Goal: Task Accomplishment & Management: Complete application form

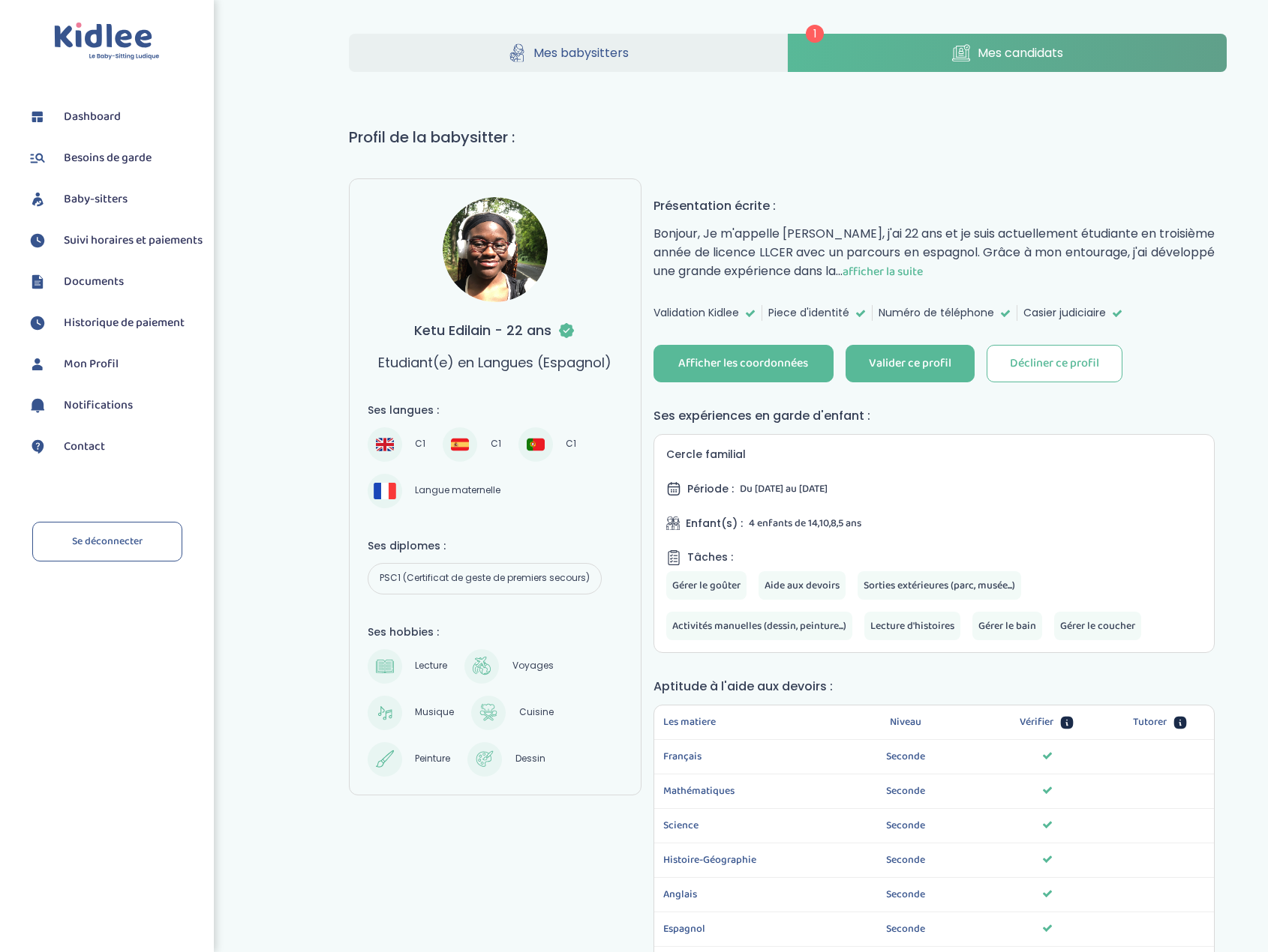
click at [982, 50] on span "Mes candidats" at bounding box center [1020, 53] width 85 height 19
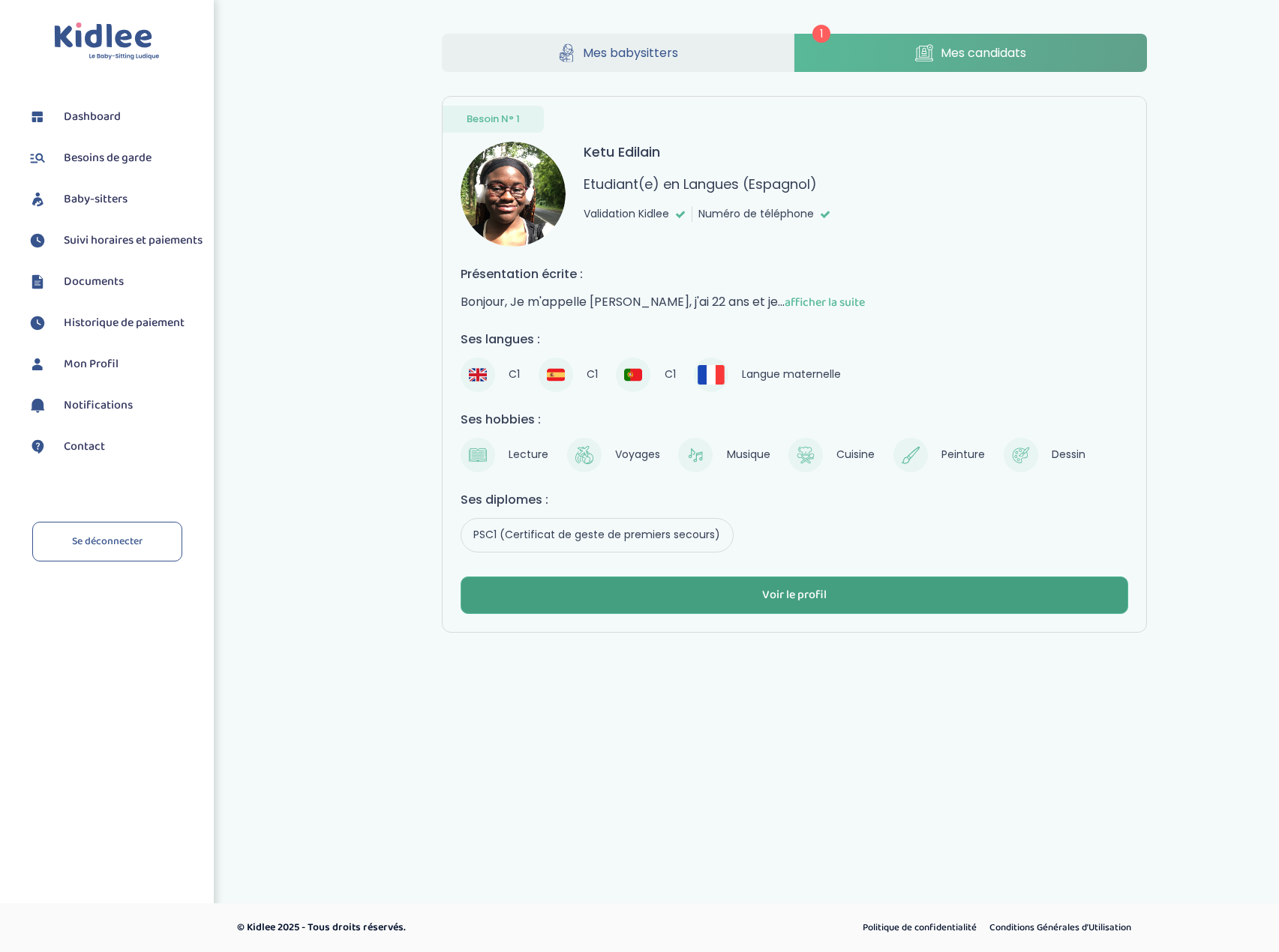
click at [795, 601] on div "Voir le profil" at bounding box center [794, 595] width 64 height 17
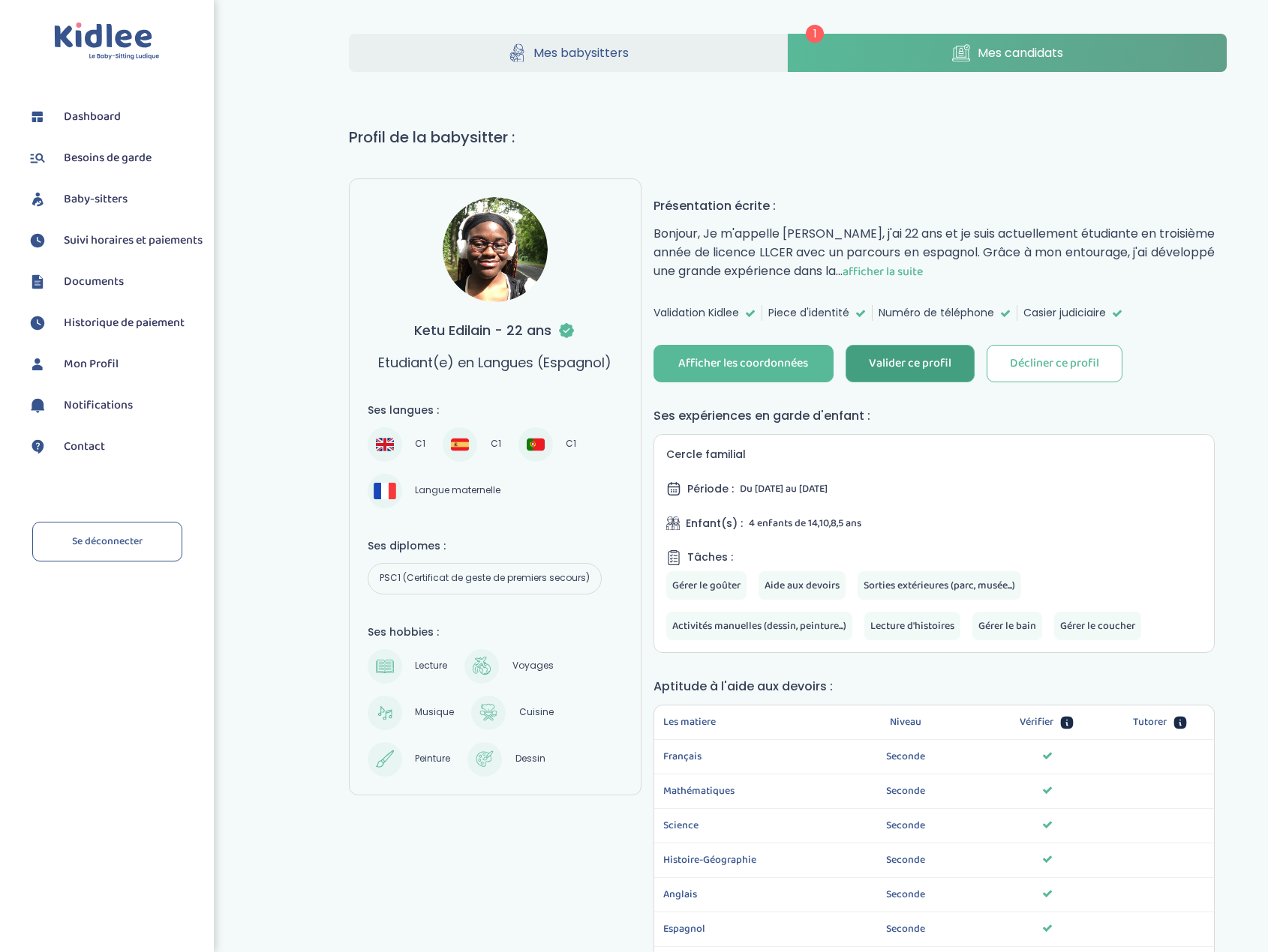
click at [922, 359] on div "Valider ce profil" at bounding box center [910, 364] width 83 height 17
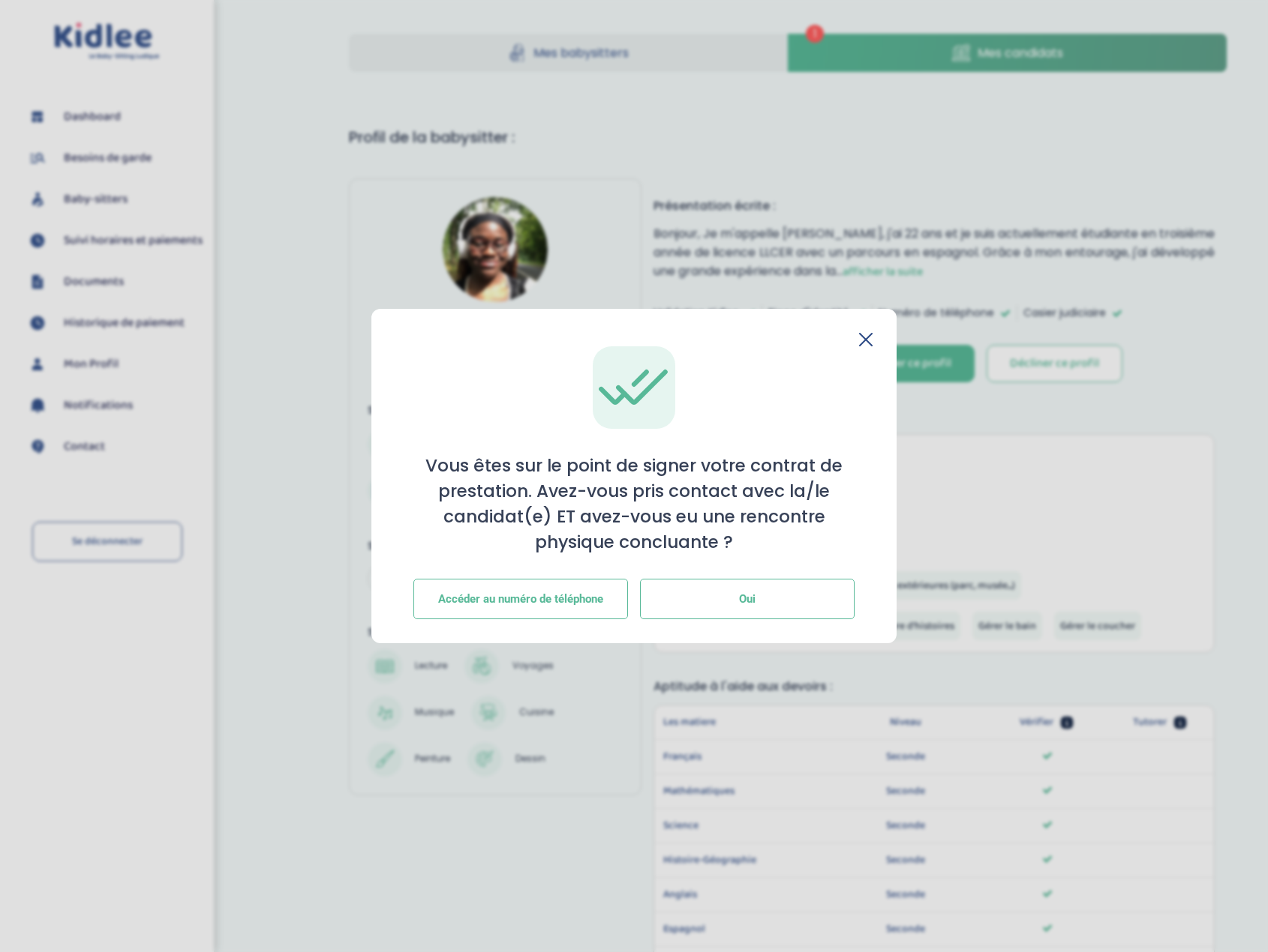
click at [746, 606] on button "Oui" at bounding box center [746, 598] width 215 height 41
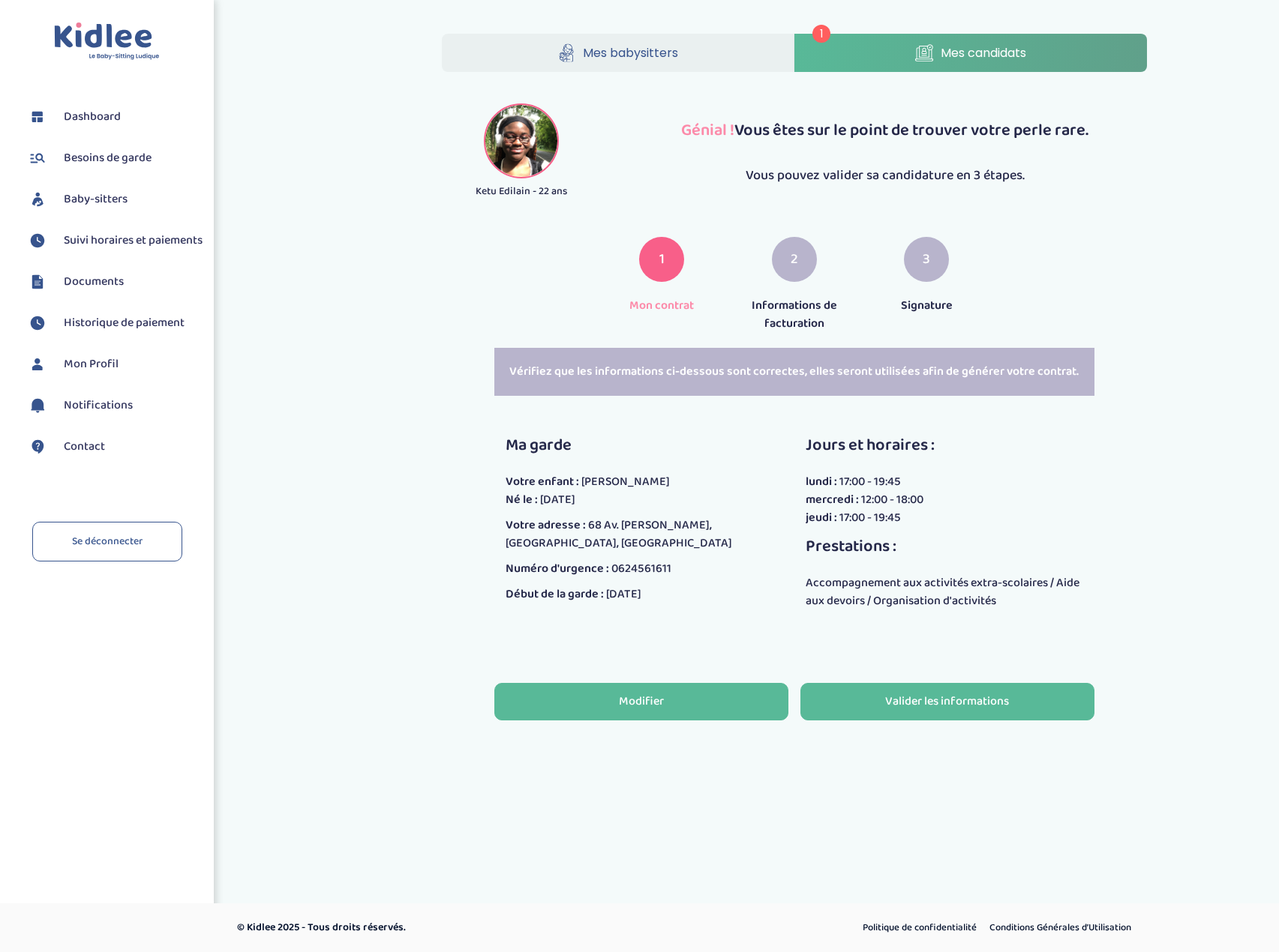
click at [663, 706] on div "Modifier" at bounding box center [641, 702] width 45 height 17
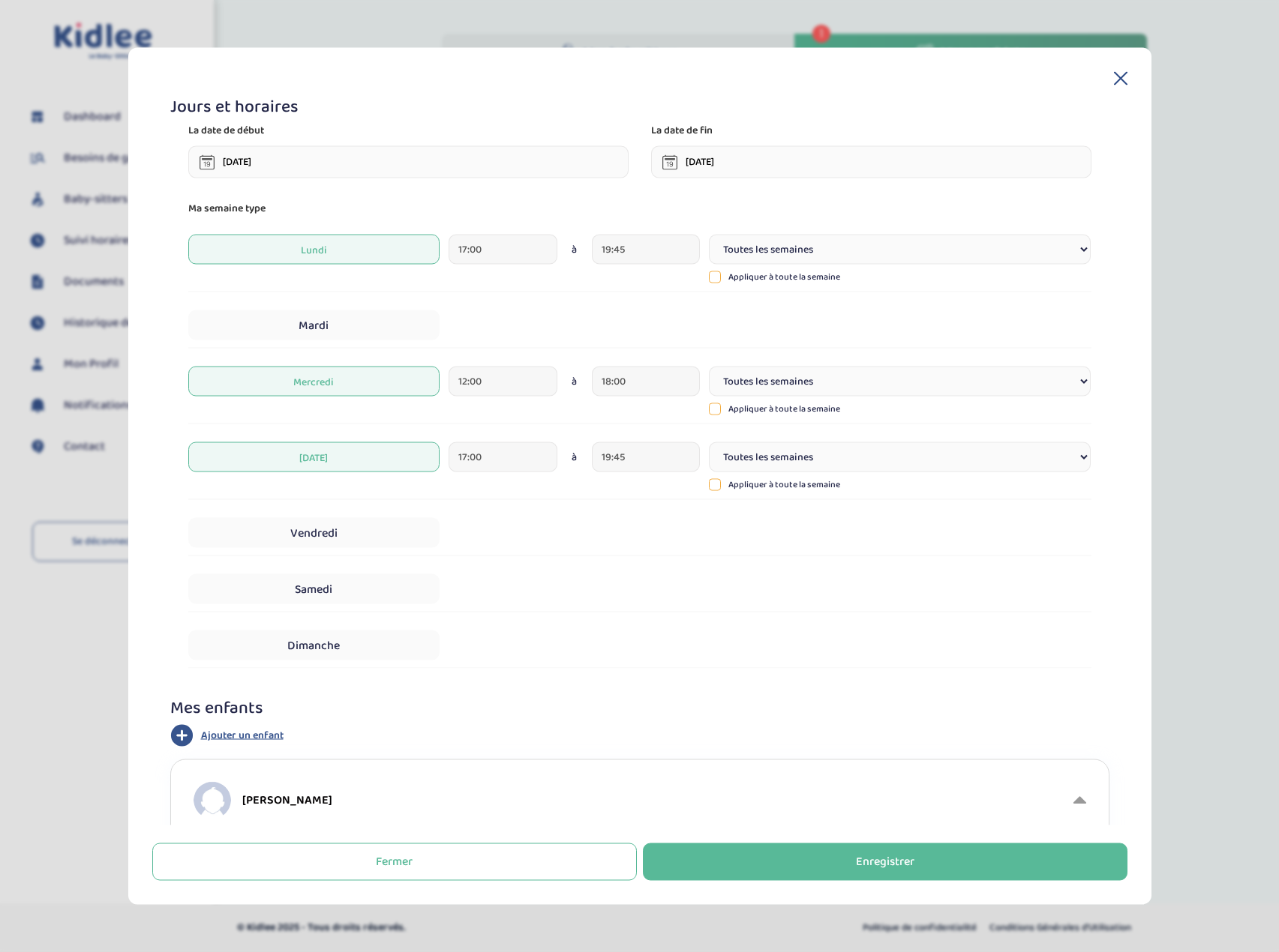
click at [345, 164] on input "29-09-2025" at bounding box center [408, 162] width 440 height 33
click at [221, 315] on td "22" at bounding box center [227, 312] width 26 height 24
type input "[DATE]"
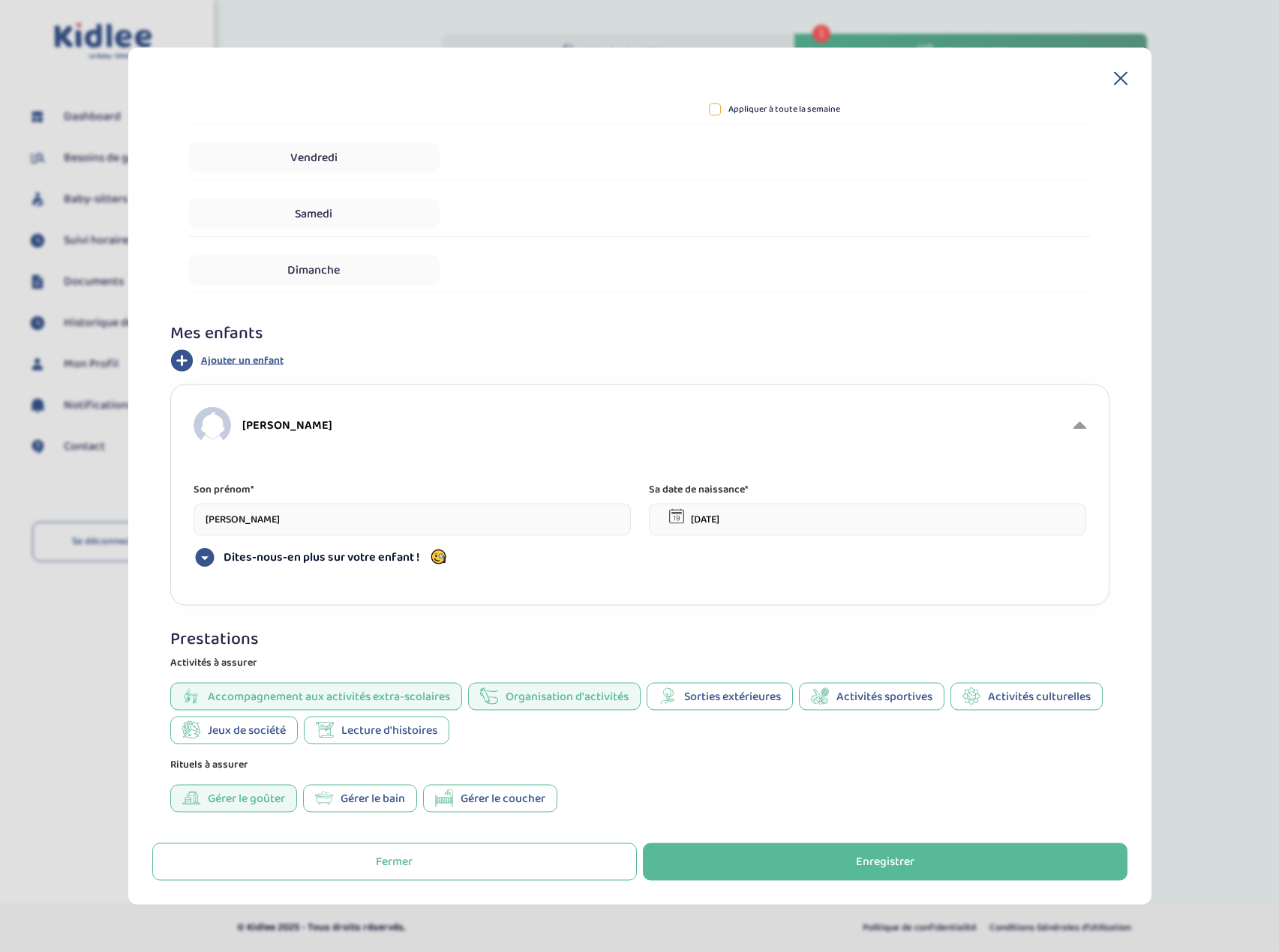
scroll to position [431, 0]
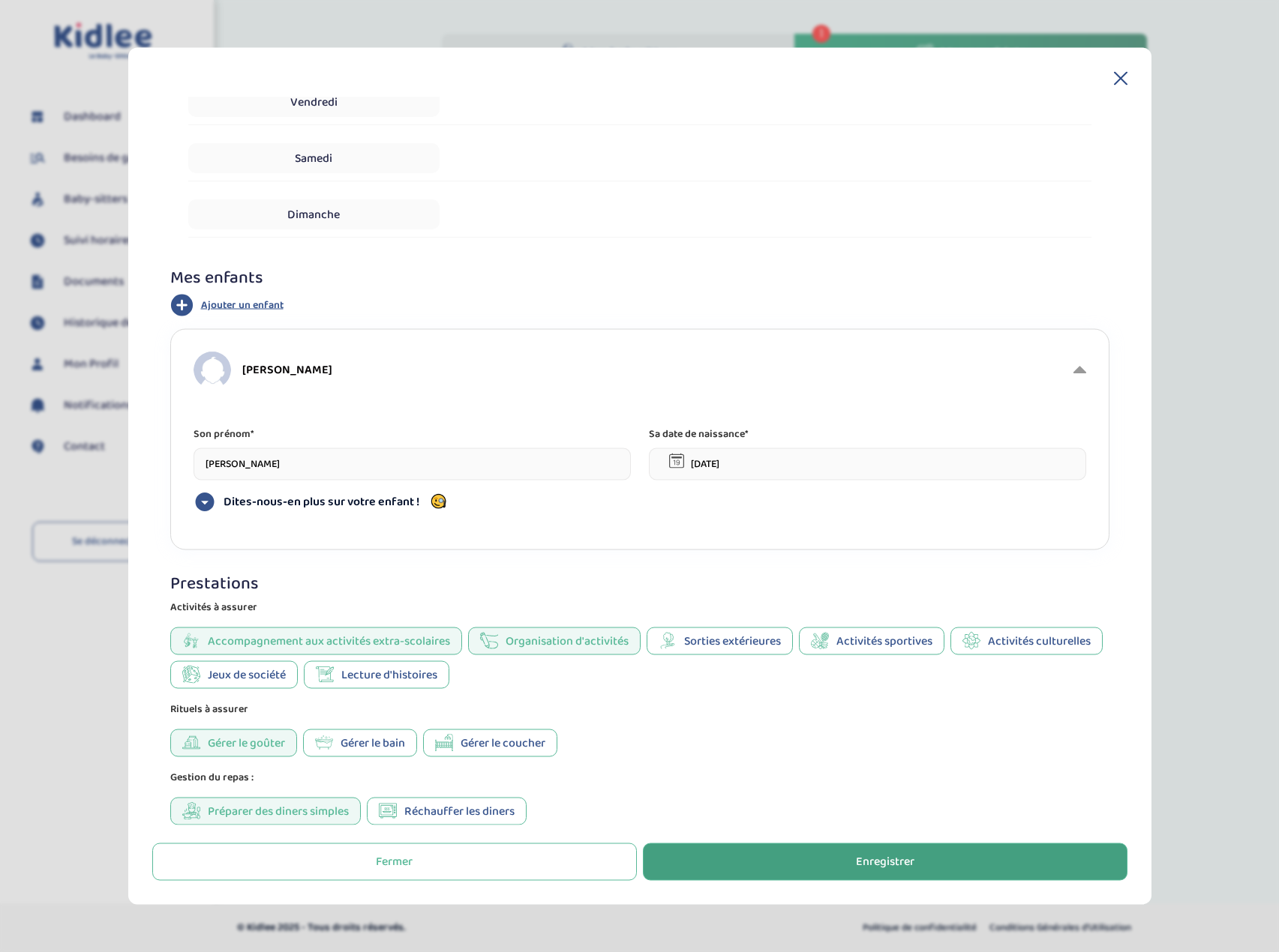
click at [773, 865] on button "Enregistrer" at bounding box center [885, 861] width 484 height 37
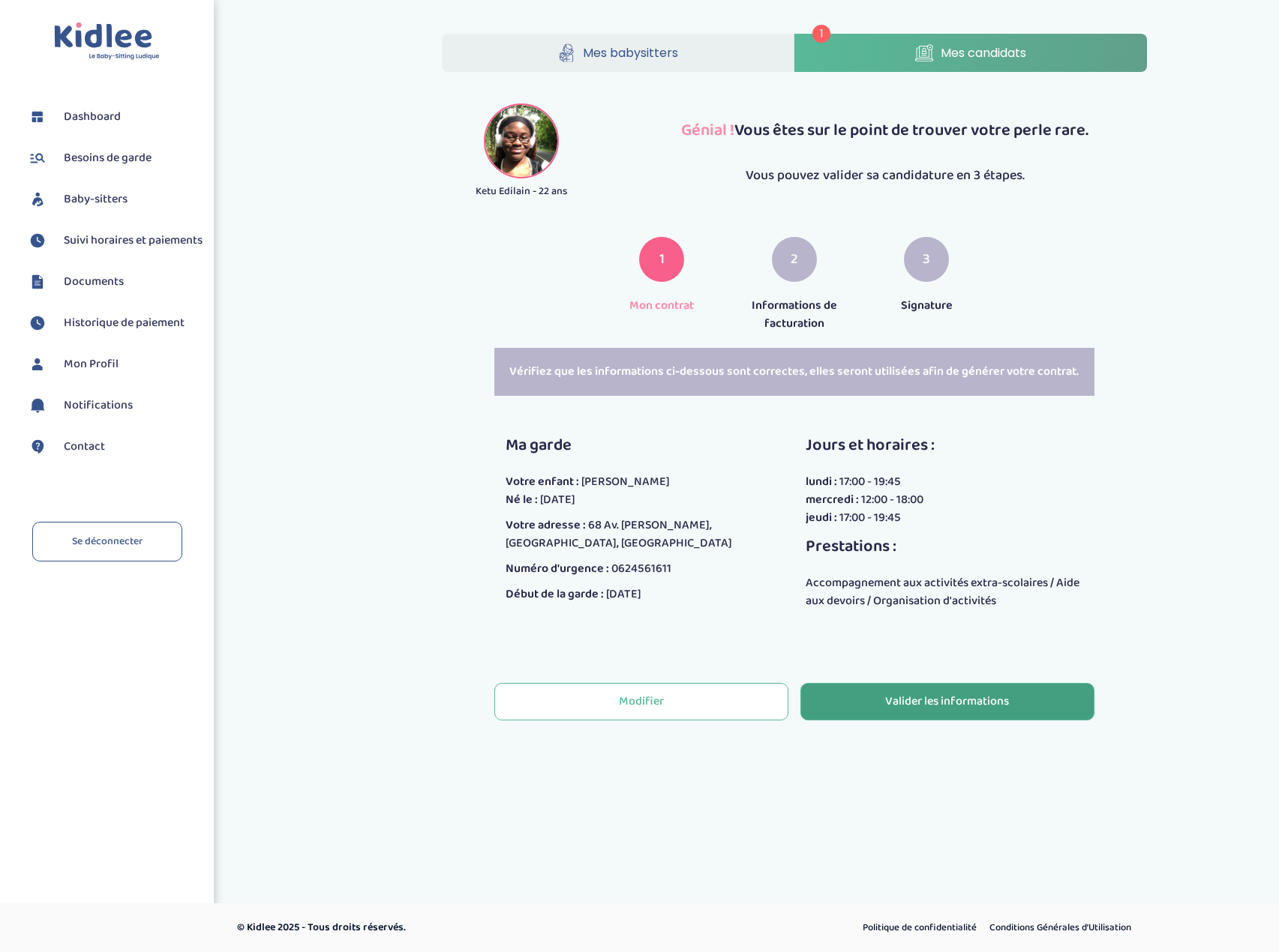
click at [908, 702] on div "Valider les informations" at bounding box center [947, 702] width 123 height 17
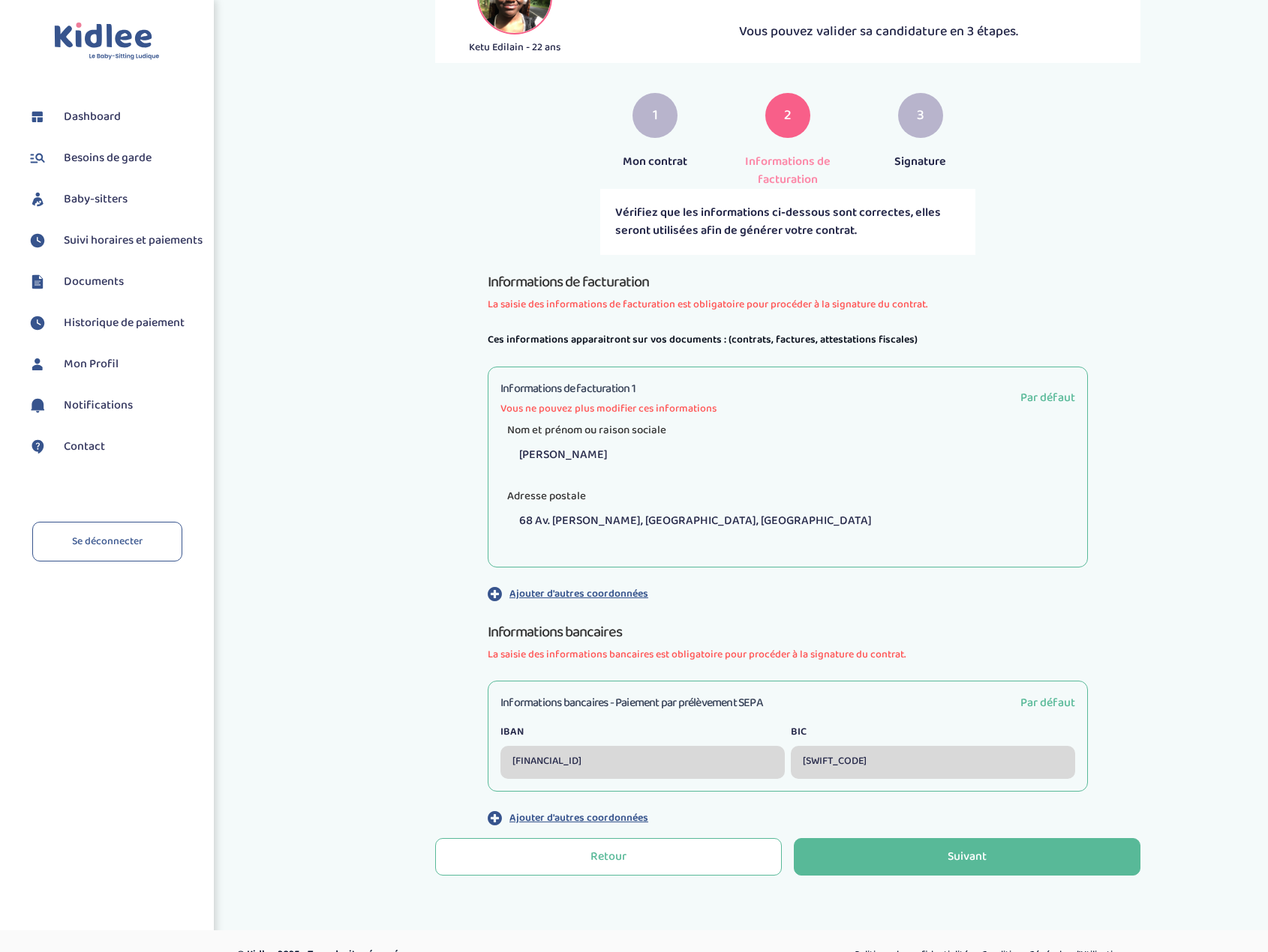
scroll to position [171, 0]
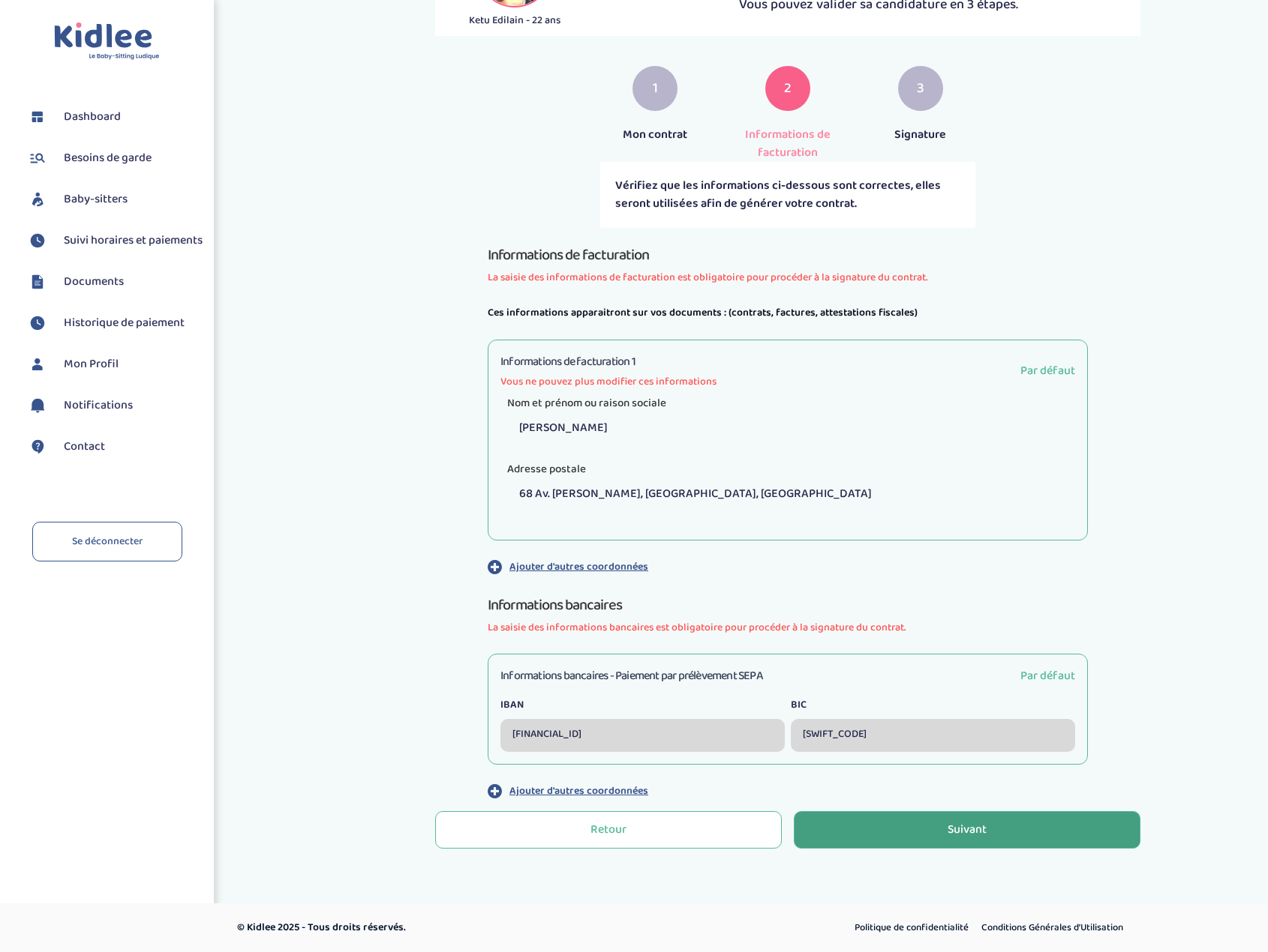
click at [891, 832] on button "Suivant" at bounding box center [967, 830] width 346 height 37
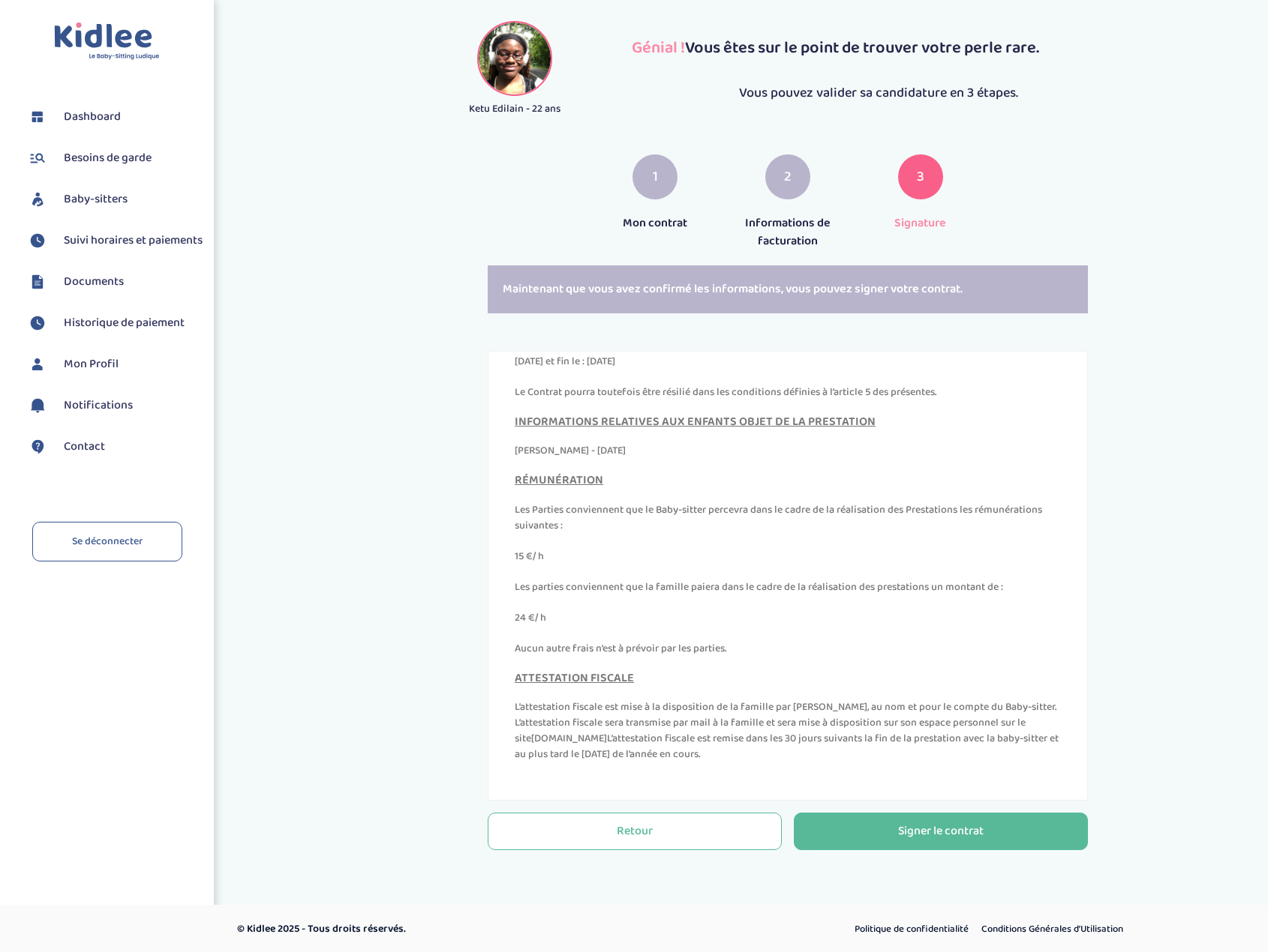
scroll to position [84, 0]
click at [883, 839] on button "Signer le contrat" at bounding box center [941, 830] width 294 height 37
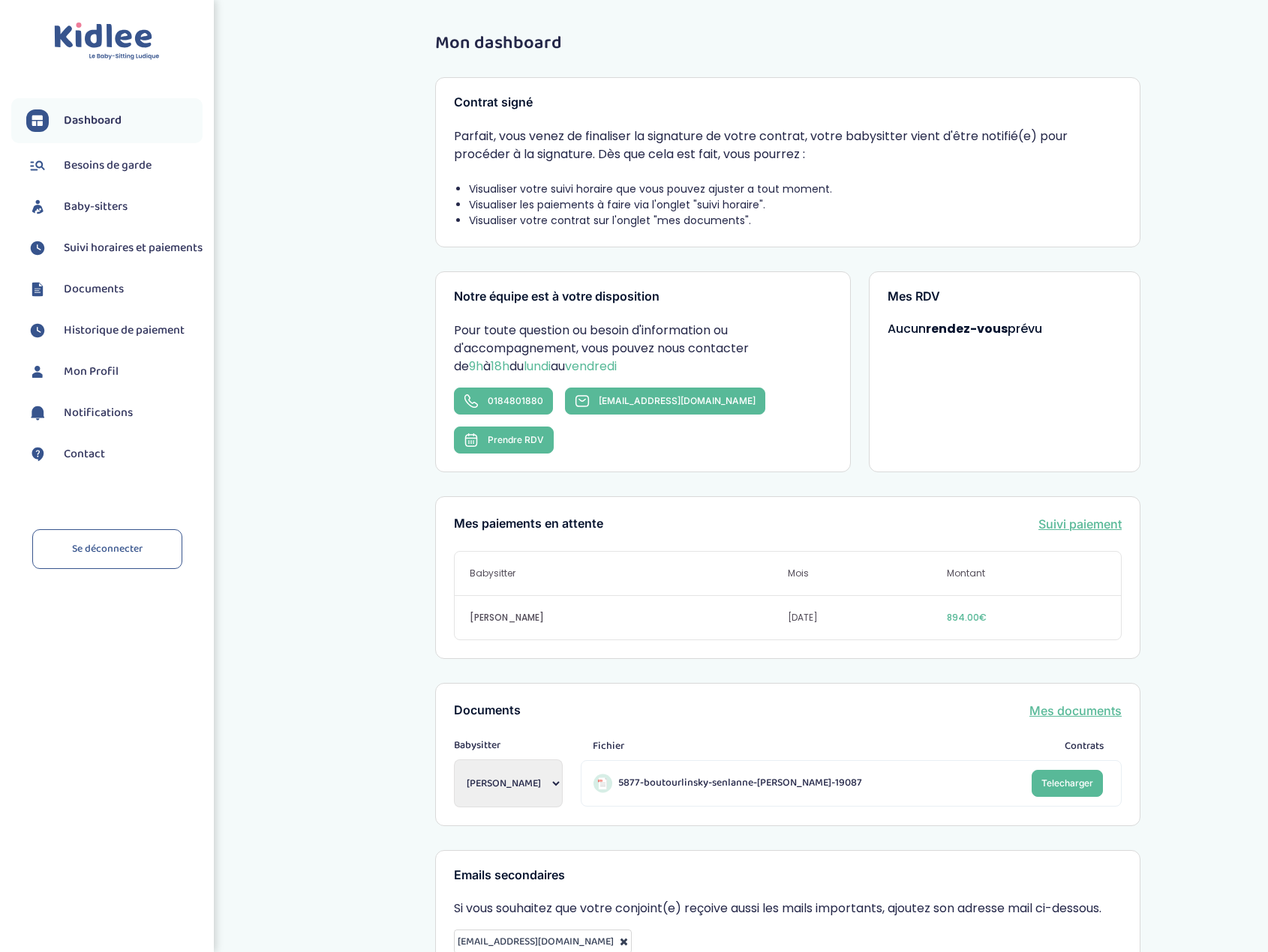
click at [99, 126] on span "Dashboard" at bounding box center [93, 121] width 58 height 18
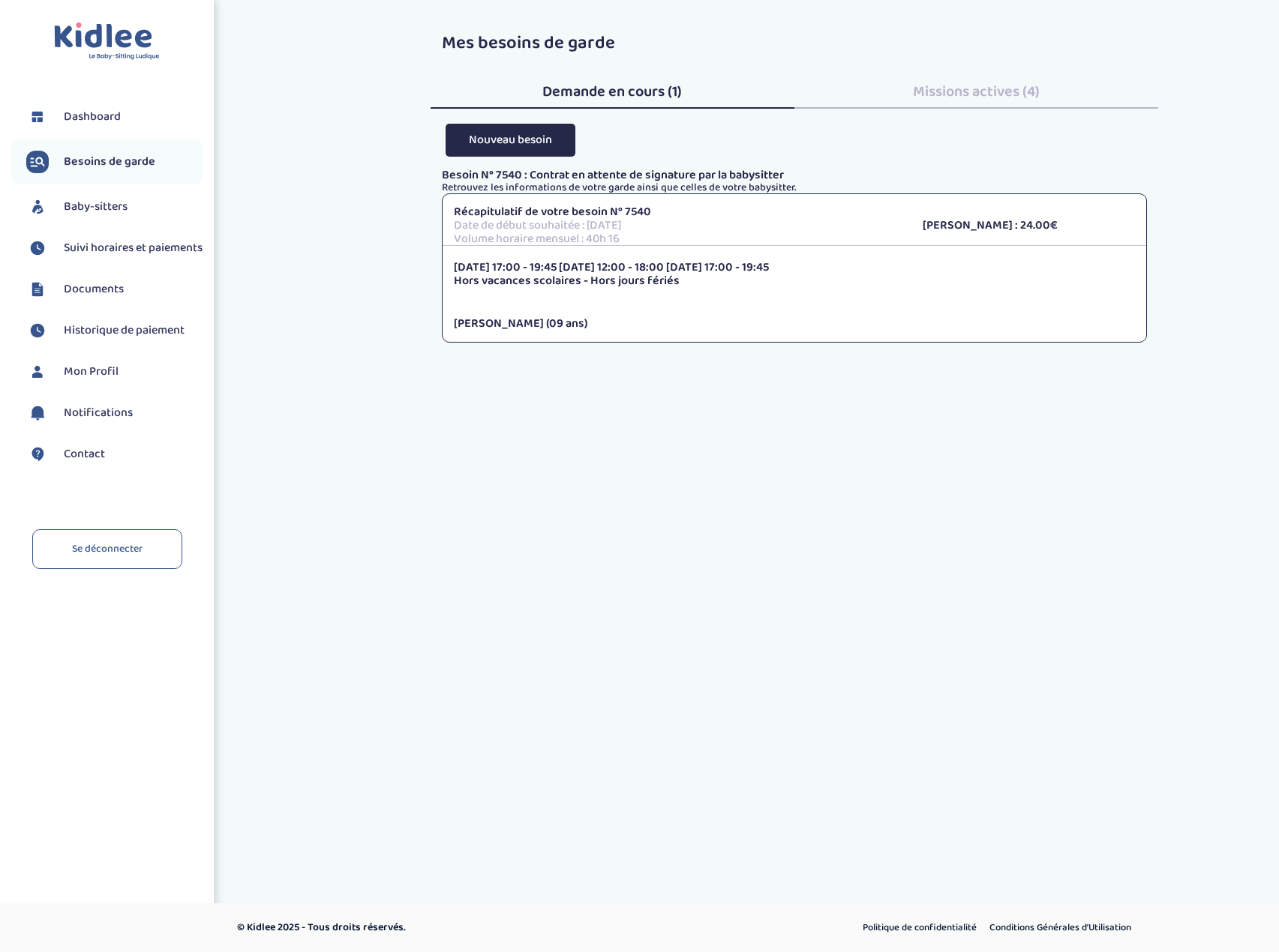
click at [956, 89] on span "Missions actives (4)" at bounding box center [976, 92] width 127 height 24
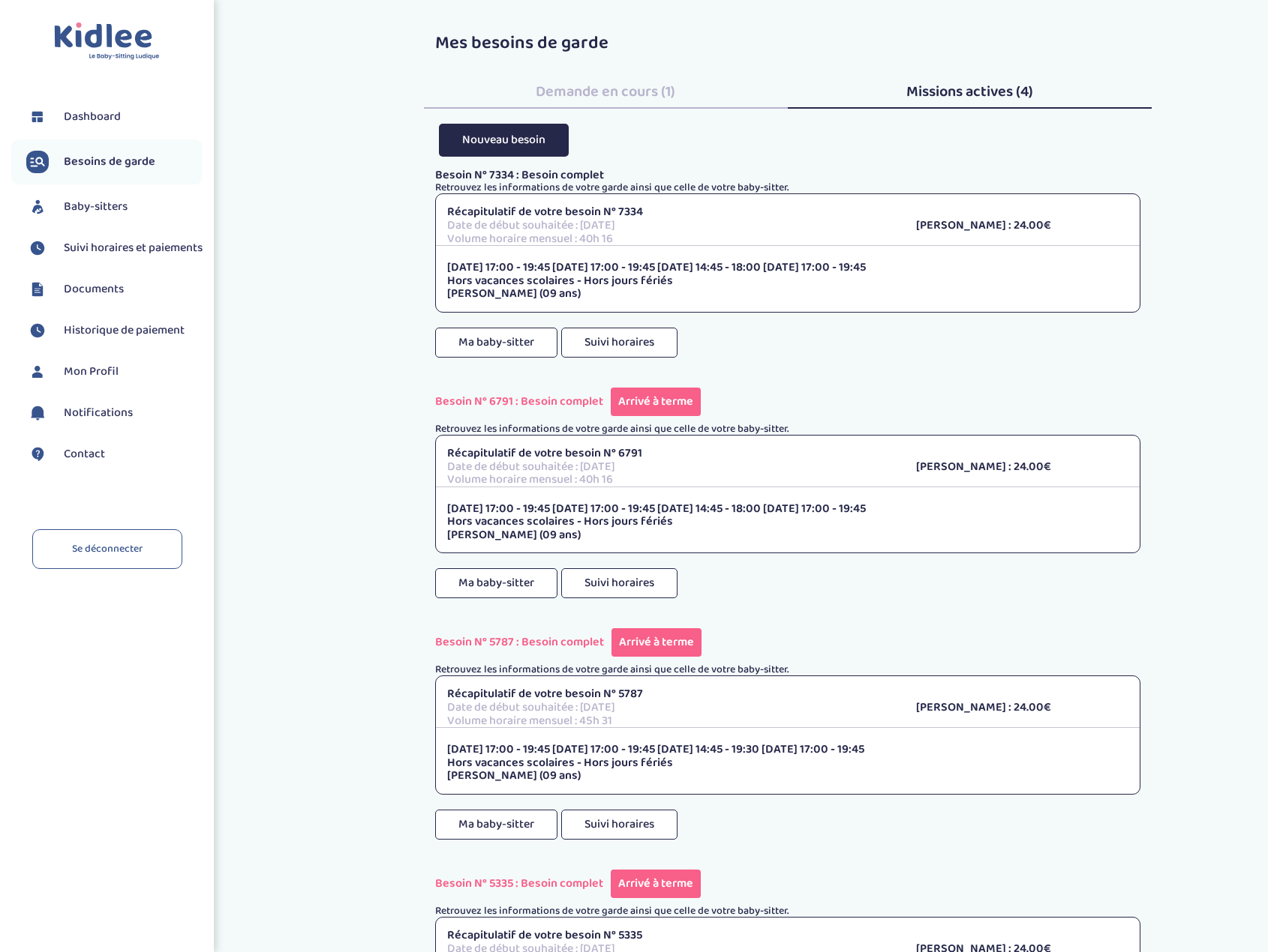
click at [108, 213] on span "Baby-sitters" at bounding box center [95, 207] width 63 height 18
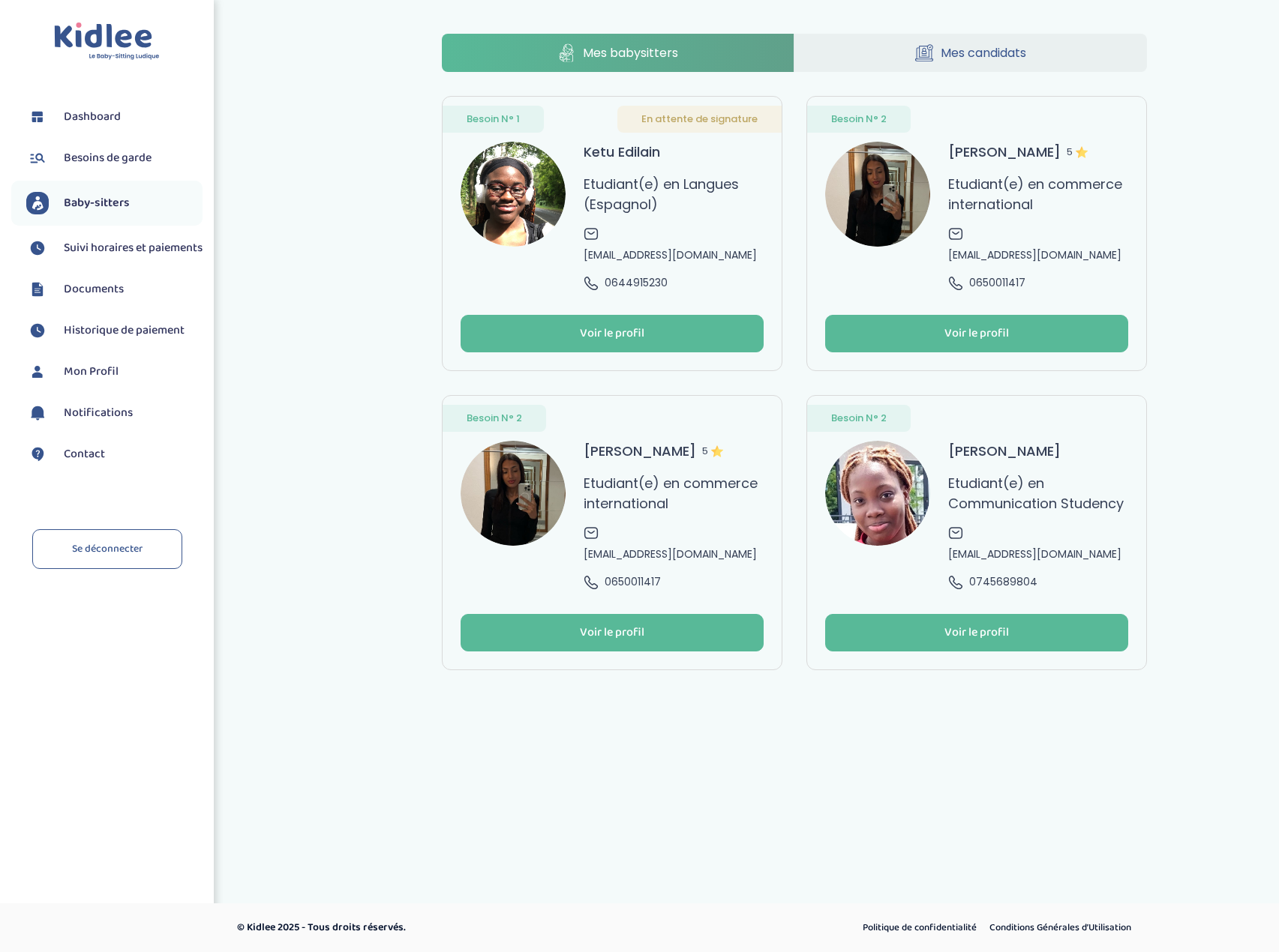
click at [878, 190] on img at bounding box center [878, 194] width 105 height 105
click at [518, 212] on img at bounding box center [513, 194] width 105 height 105
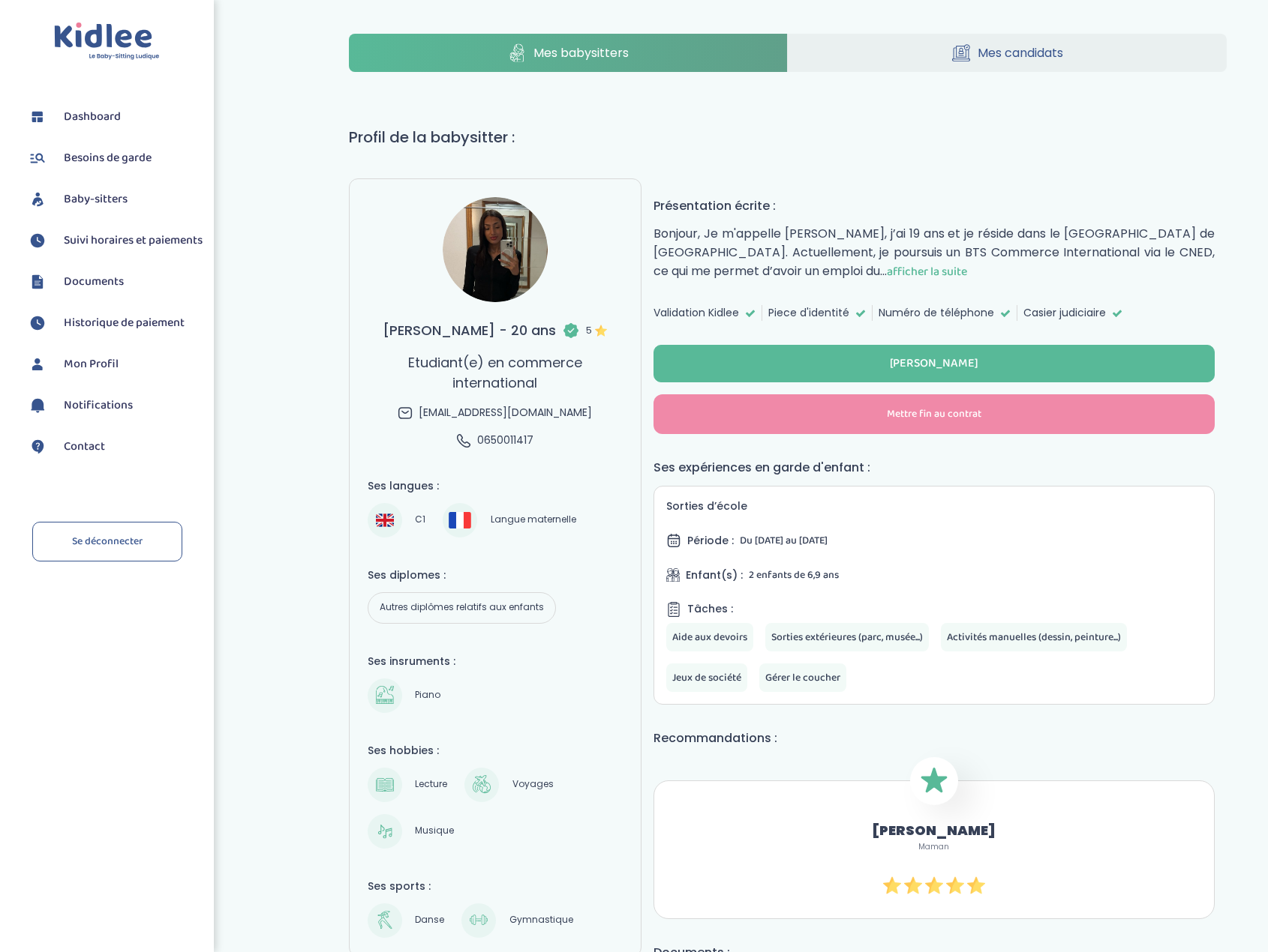
click at [477, 254] on img at bounding box center [495, 249] width 105 height 105
click at [507, 257] on img at bounding box center [495, 249] width 105 height 105
